Goal: Task Accomplishment & Management: Use online tool/utility

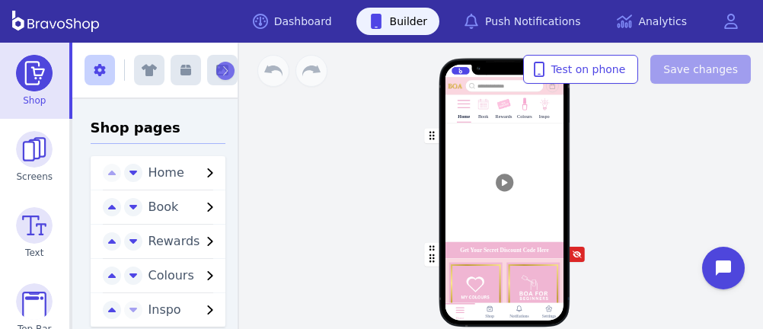
click at [471, 174] on div "button" at bounding box center [504, 182] width 119 height 119
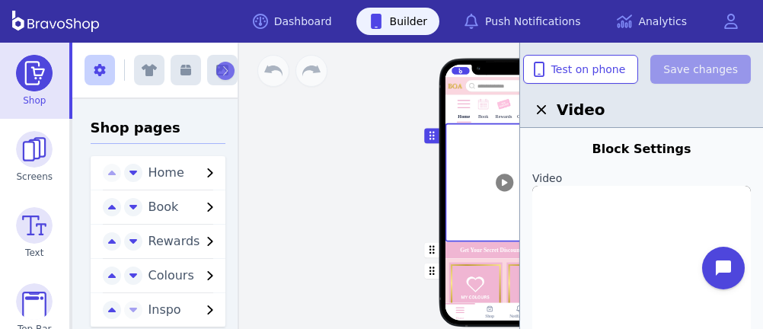
scroll to position [59, 0]
click at [629, 220] on img at bounding box center [642, 235] width 219 height 219
click at [0, 0] on input "file" at bounding box center [0, 0] width 0 height 0
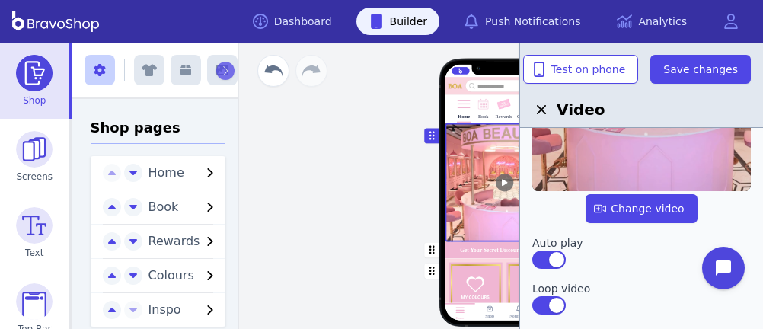
scroll to position [165, 0]
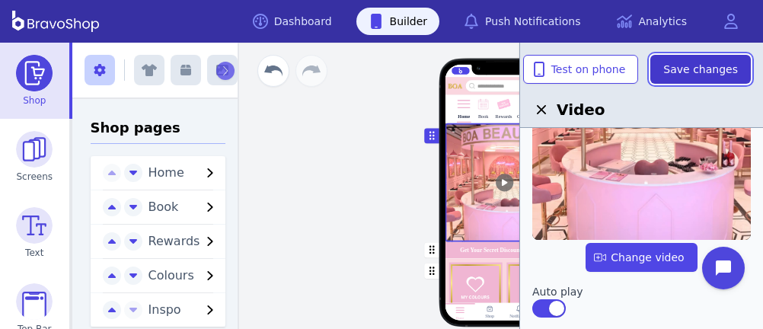
click at [686, 63] on span "Save changes" at bounding box center [701, 69] width 75 height 15
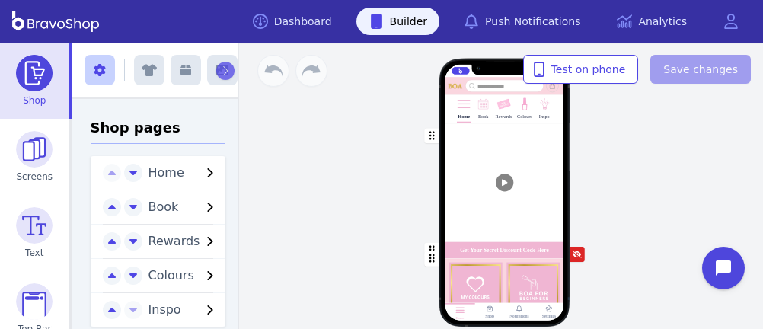
click at [471, 174] on div "button" at bounding box center [504, 182] width 119 height 119
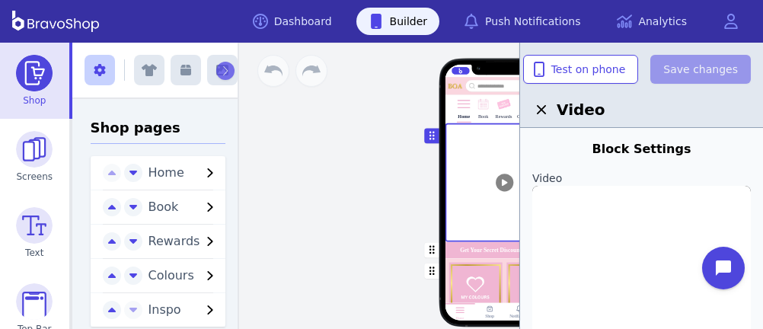
scroll to position [59, 0]
click at [629, 220] on img at bounding box center [642, 235] width 219 height 219
click at [0, 0] on input "file" at bounding box center [0, 0] width 0 height 0
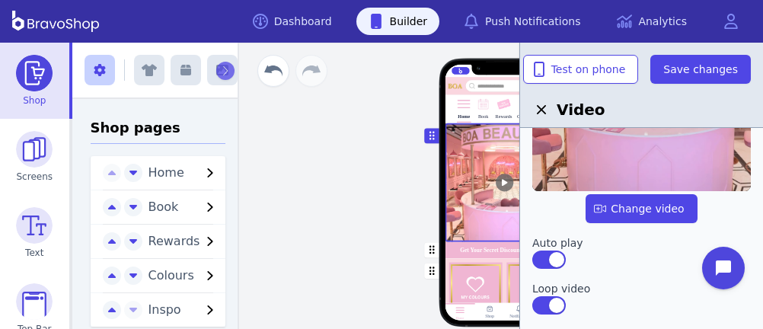
scroll to position [165, 0]
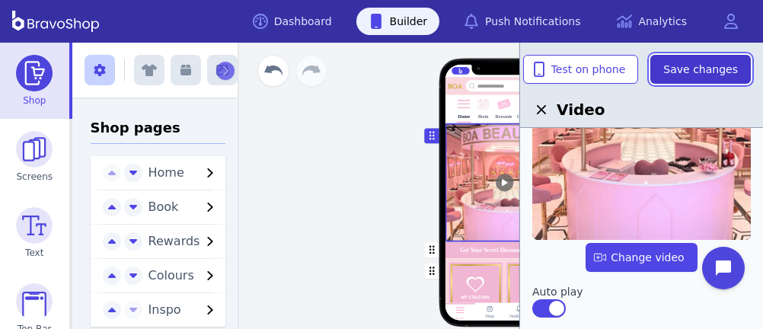
click at [686, 63] on span "Save changes" at bounding box center [701, 69] width 75 height 15
